Goal: Task Accomplishment & Management: Complete application form

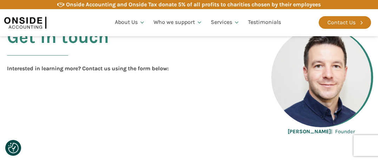
scroll to position [282, 0]
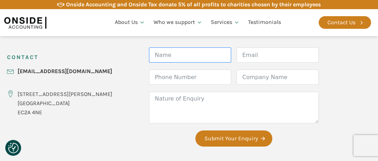
click at [199, 54] on input "Name" at bounding box center [190, 54] width 82 height 15
type input "[PERSON_NAME]"
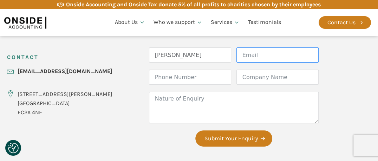
type input "[PERSON_NAME][EMAIL_ADDRESS][DOMAIN_NAME]"
type input "02038587269"
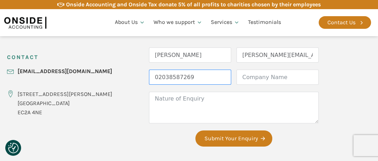
type input "e-Money Capital Ltd"
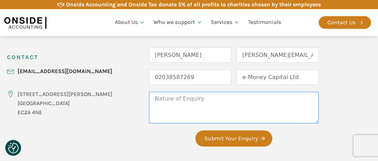
click at [151, 97] on textarea "Nature of Enquiry" at bounding box center [234, 108] width 170 height 32
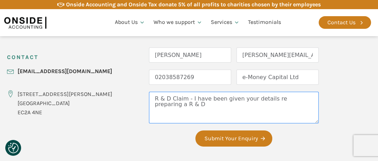
click at [149, 105] on textarea "R & D Claim - I have been given your details re preparing a R & D" at bounding box center [234, 108] width 170 height 32
click at [187, 109] on textarea "R & D Claim - I have been given your details re preparing an R & D" at bounding box center [234, 108] width 170 height 32
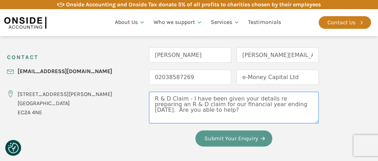
type textarea "R & D Claim - I have been given your details re preparing an R & D claim for ou…"
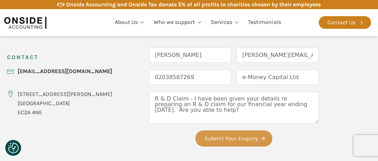
drag, startPoint x: 206, startPoint y: 142, endPoint x: 198, endPoint y: 101, distance: 41.4
click at [198, 101] on fieldset "Form Name [PERSON_NAME] Email [PERSON_NAME][EMAIL_ADDRESS][DOMAIN_NAME] Phone N…" at bounding box center [234, 100] width 170 height 106
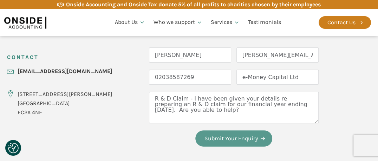
click at [202, 139] on button "Submit Your Enquiry" at bounding box center [233, 138] width 77 height 16
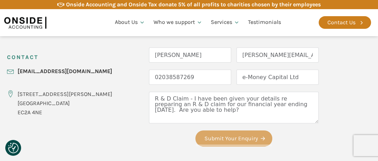
click at [206, 150] on div "Form Name [PERSON_NAME] Email [PERSON_NAME][EMAIL_ADDRESS][DOMAIN_NAME] Phone N…" at bounding box center [234, 100] width 170 height 106
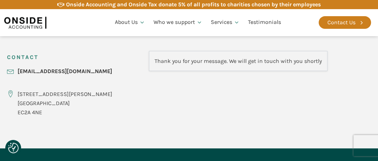
click at [111, 147] on div "CONTACT [EMAIL_ADDRESS][DOMAIN_NAME] [STREET_ADDRESS][PERSON_NAME] Form Name [P…" at bounding box center [189, 84] width 378 height 127
